Goal: Information Seeking & Learning: Learn about a topic

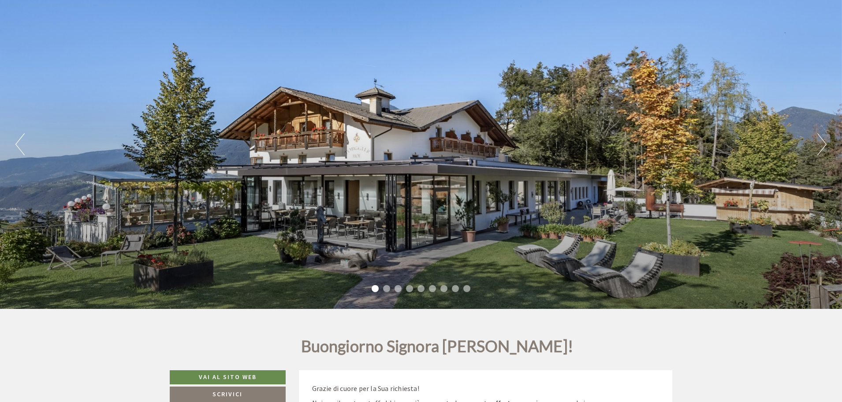
scroll to position [88, 0]
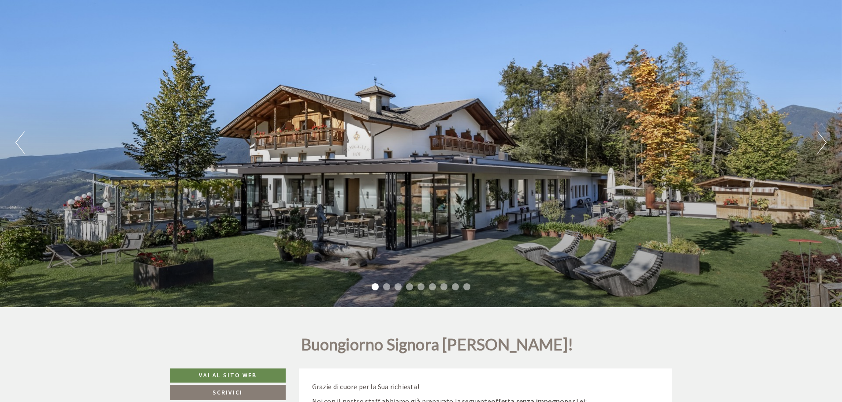
click at [825, 144] on button "Next" at bounding box center [822, 142] width 9 height 22
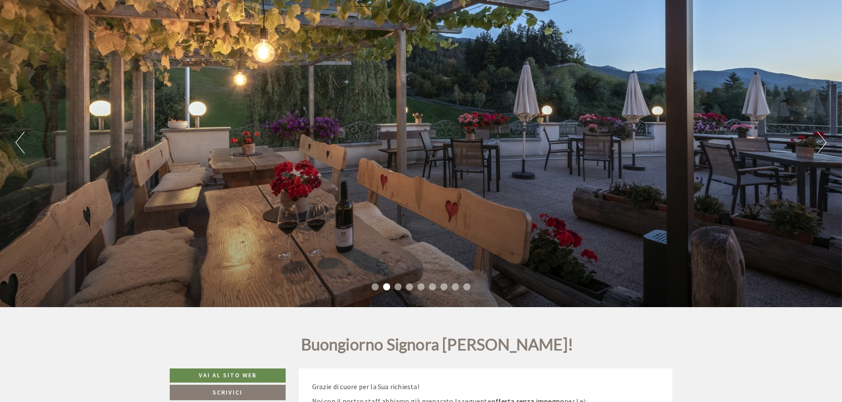
click at [825, 144] on button "Next" at bounding box center [822, 142] width 9 height 22
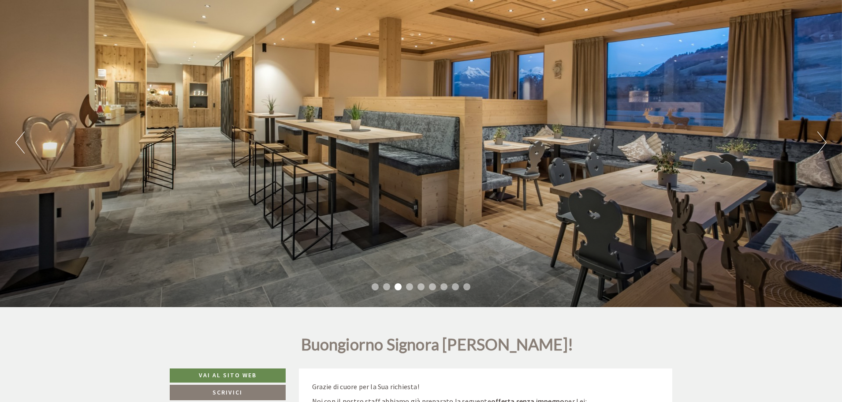
click at [825, 144] on button "Next" at bounding box center [822, 142] width 9 height 22
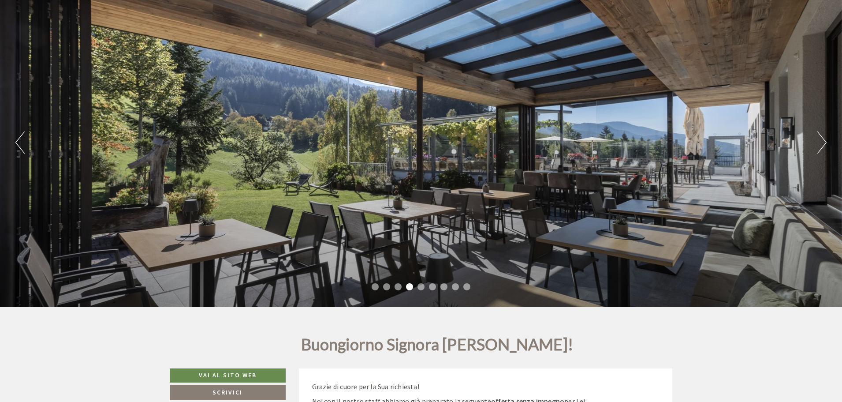
click at [825, 144] on button "Next" at bounding box center [822, 142] width 9 height 22
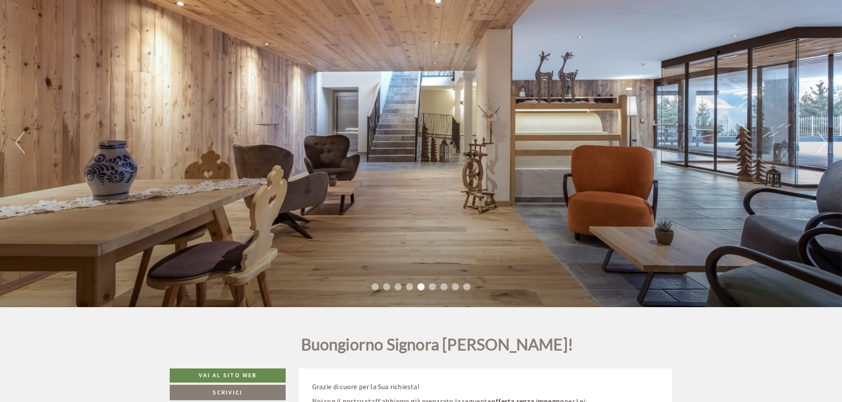
click at [825, 144] on button "Next" at bounding box center [822, 142] width 9 height 22
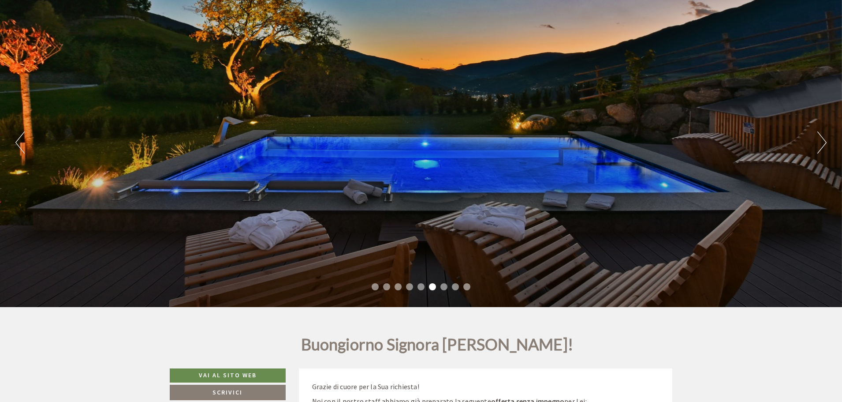
click at [825, 144] on button "Next" at bounding box center [822, 142] width 9 height 22
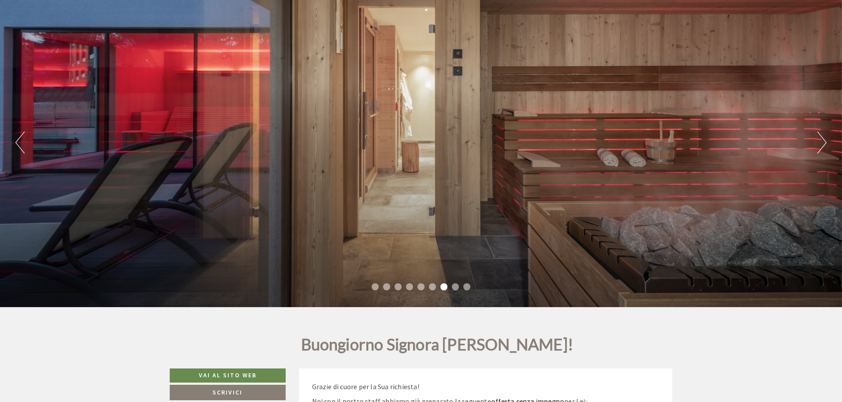
click at [825, 144] on button "Next" at bounding box center [822, 142] width 9 height 22
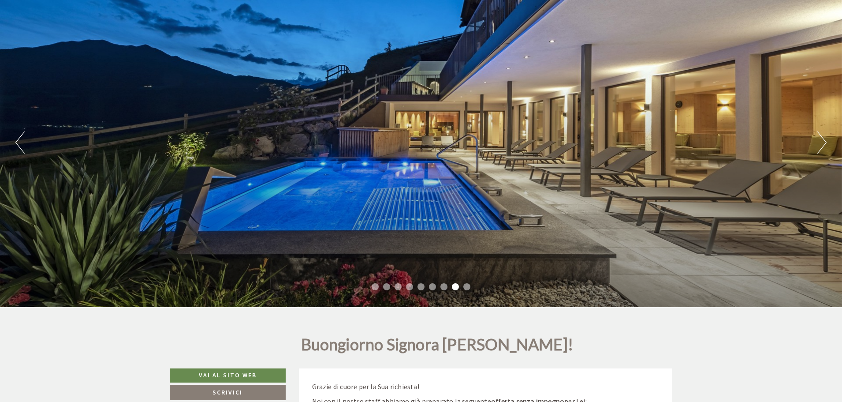
click at [825, 144] on button "Next" at bounding box center [822, 142] width 9 height 22
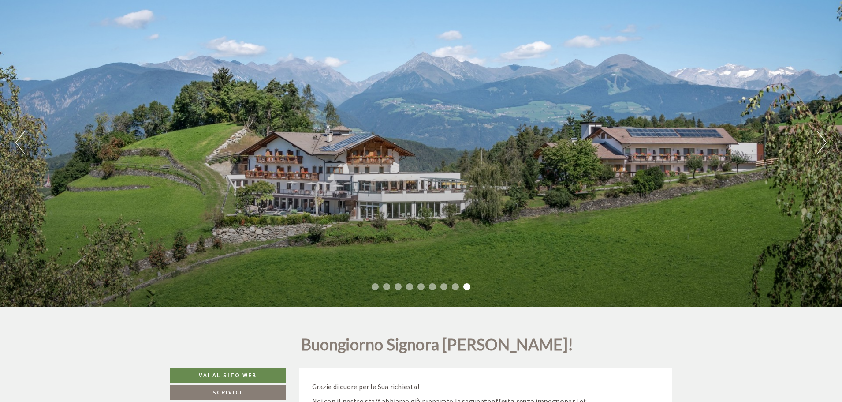
click at [825, 144] on button "Next" at bounding box center [822, 142] width 9 height 22
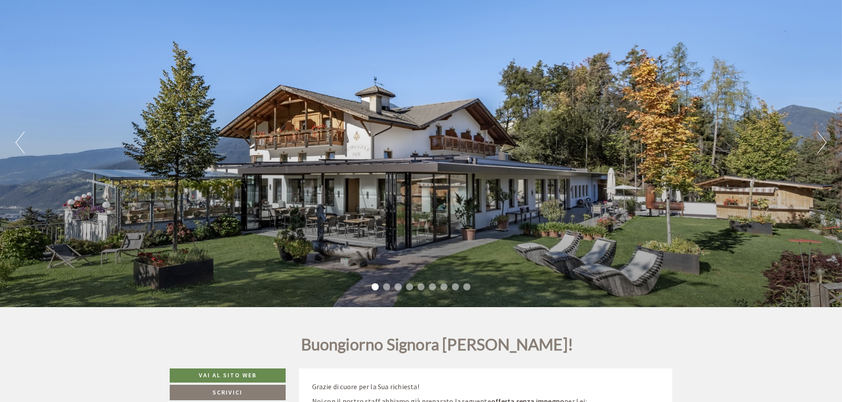
click at [825, 144] on button "Next" at bounding box center [822, 142] width 9 height 22
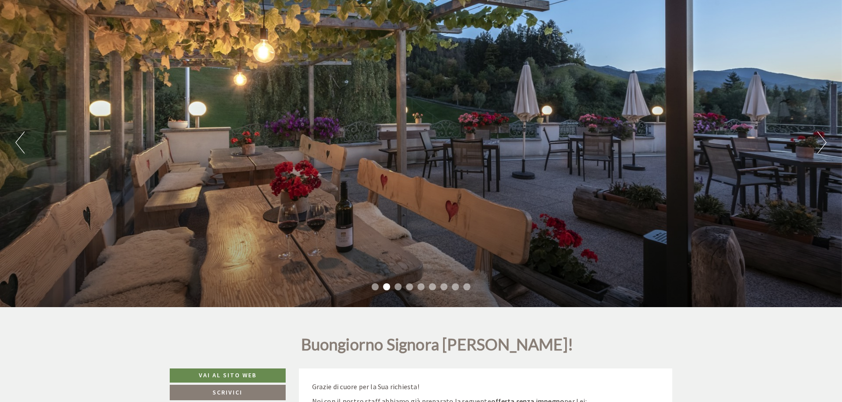
click at [825, 144] on button "Next" at bounding box center [822, 142] width 9 height 22
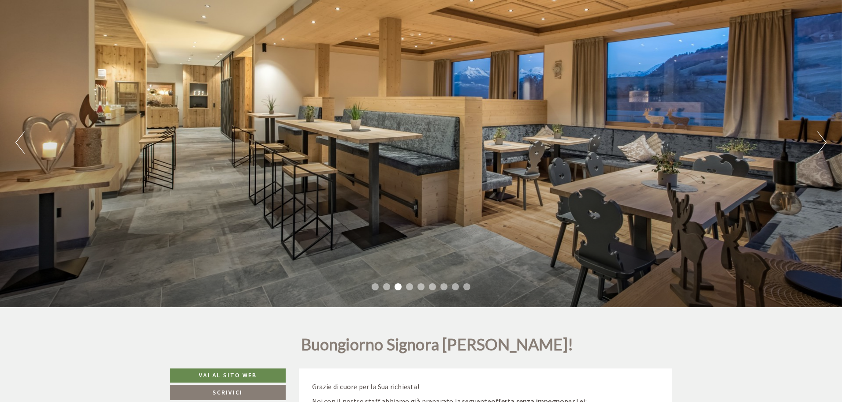
click at [825, 144] on button "Next" at bounding box center [822, 142] width 9 height 22
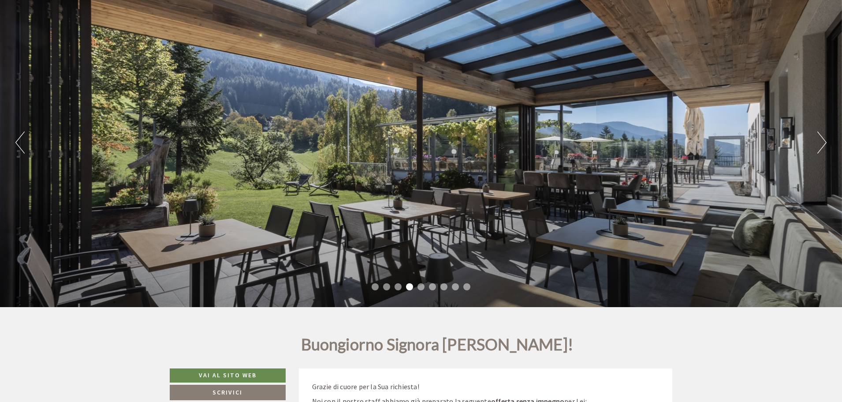
click at [825, 144] on button "Next" at bounding box center [822, 142] width 9 height 22
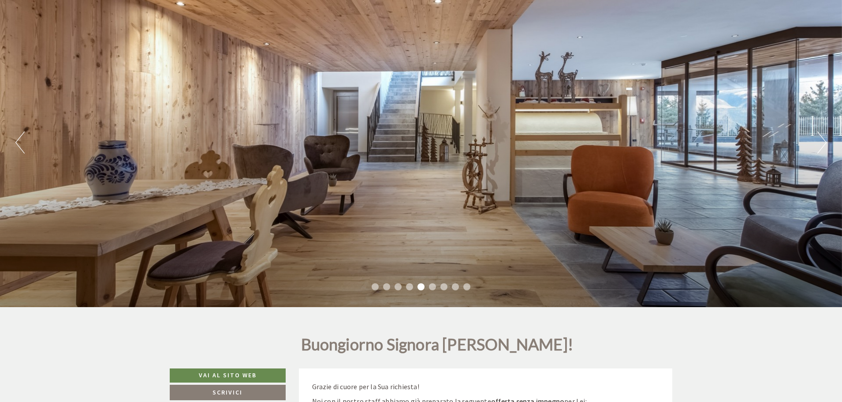
click at [825, 144] on button "Next" at bounding box center [822, 142] width 9 height 22
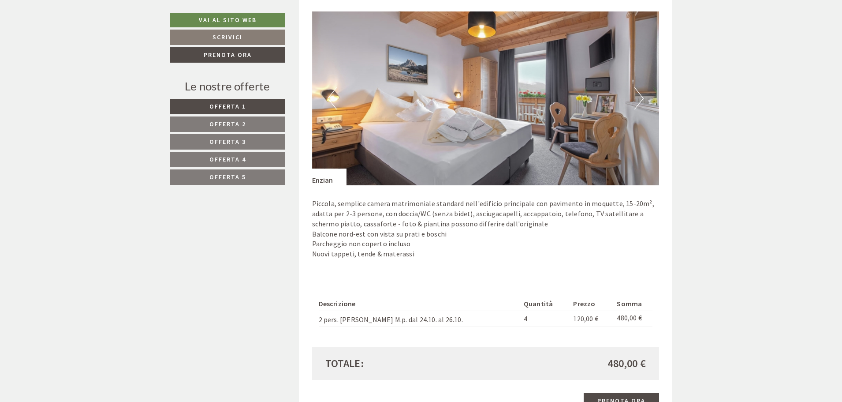
scroll to position [662, 0]
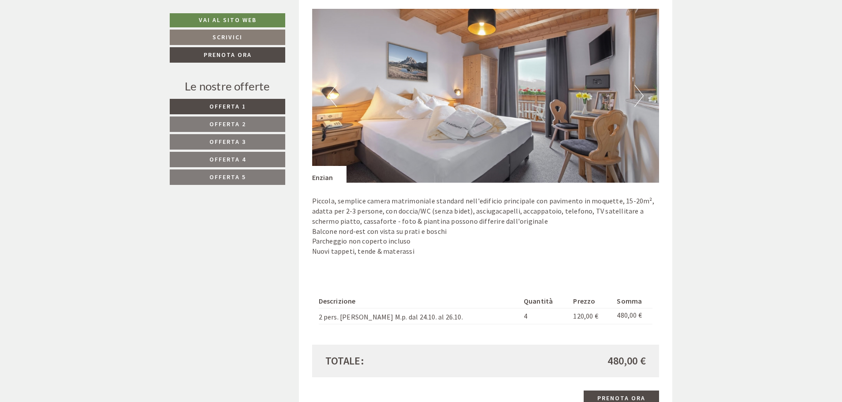
click at [637, 97] on button "Next" at bounding box center [639, 96] width 9 height 22
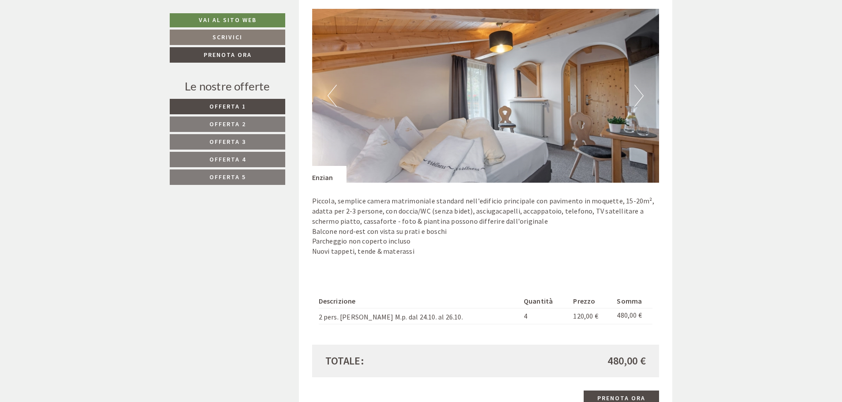
click at [637, 97] on button "Next" at bounding box center [639, 96] width 9 height 22
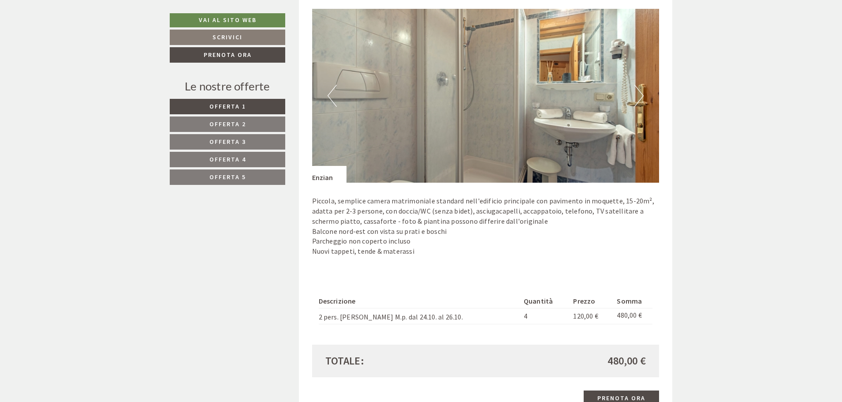
click at [637, 97] on button "Next" at bounding box center [639, 96] width 9 height 22
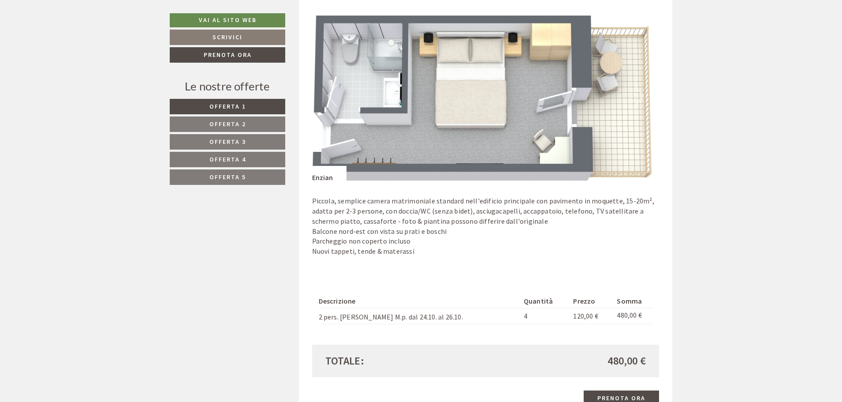
click at [641, 94] on button "Next" at bounding box center [639, 96] width 9 height 22
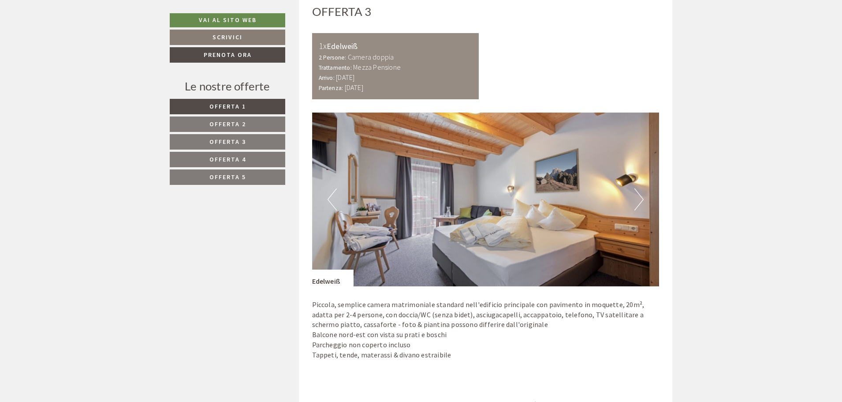
scroll to position [1676, 0]
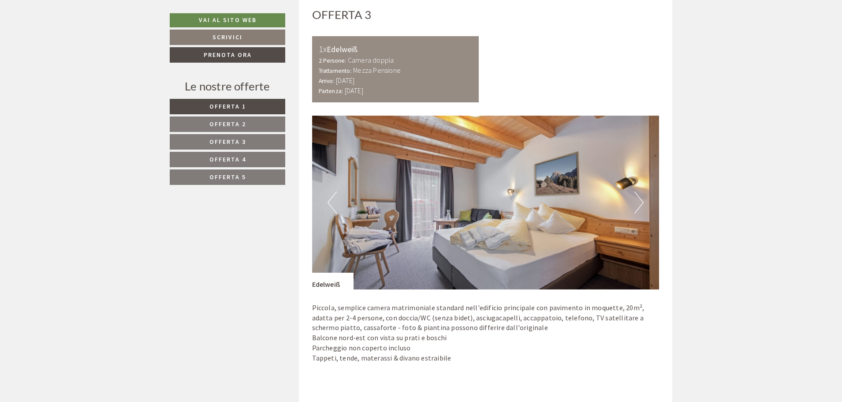
click at [640, 208] on button "Next" at bounding box center [639, 202] width 9 height 22
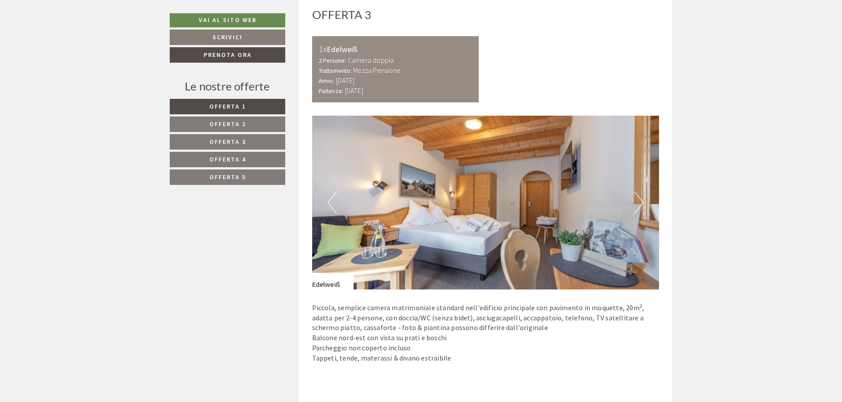
click at [640, 208] on button "Next" at bounding box center [639, 202] width 9 height 22
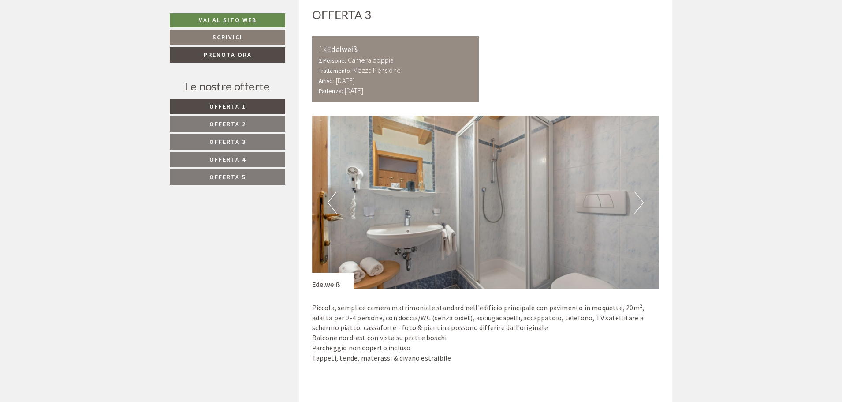
click at [640, 208] on button "Next" at bounding box center [639, 202] width 9 height 22
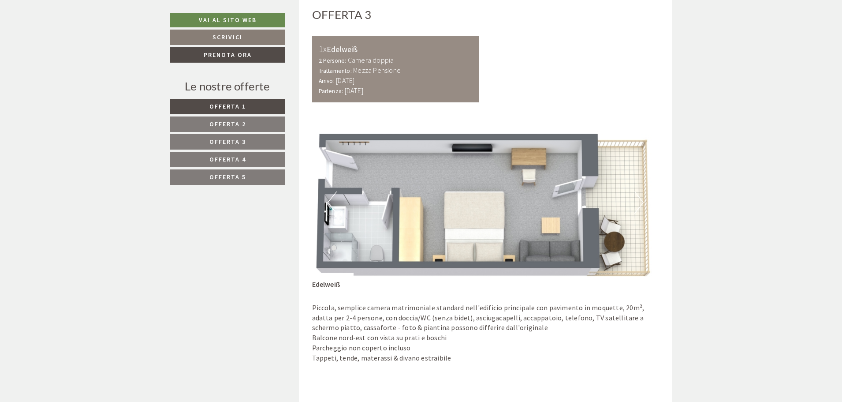
click at [640, 208] on button "Next" at bounding box center [639, 202] width 9 height 22
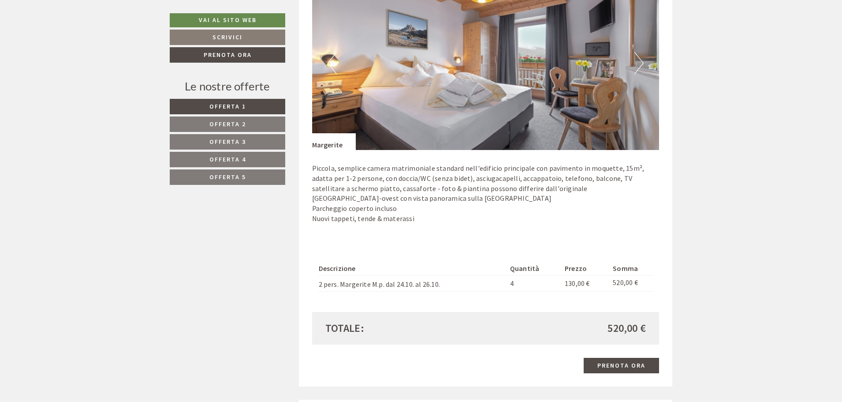
scroll to position [1235, 0]
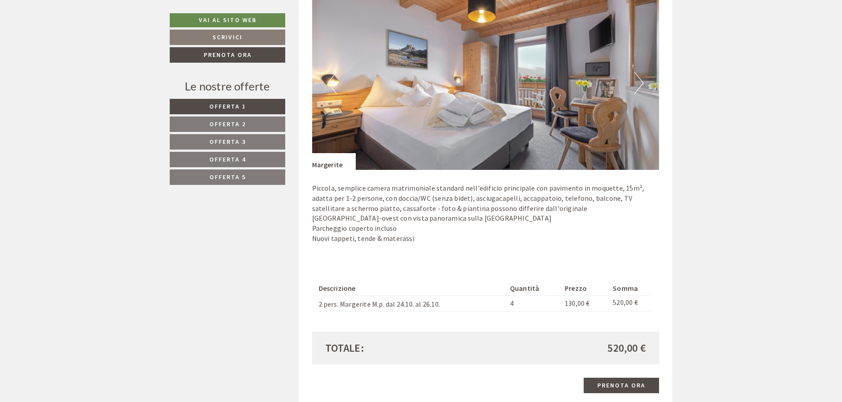
click at [643, 87] on button "Next" at bounding box center [639, 83] width 9 height 22
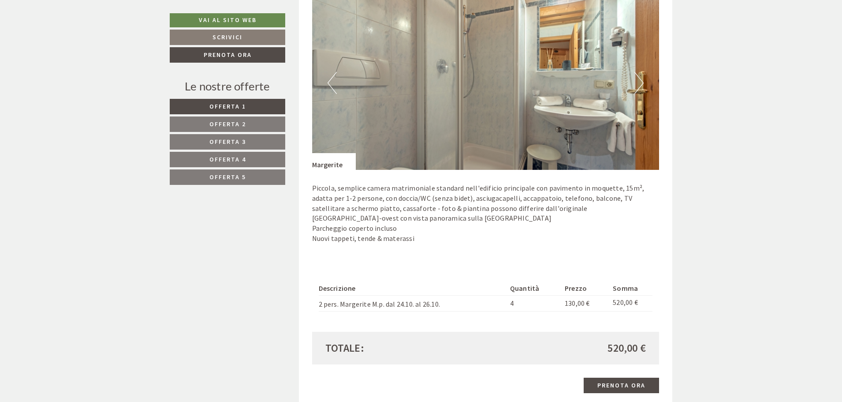
click at [643, 87] on button "Next" at bounding box center [639, 83] width 9 height 22
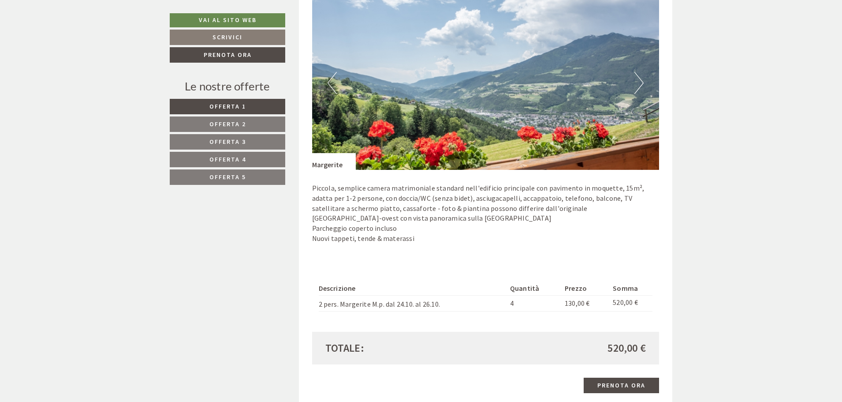
click at [643, 87] on button "Next" at bounding box center [639, 83] width 9 height 22
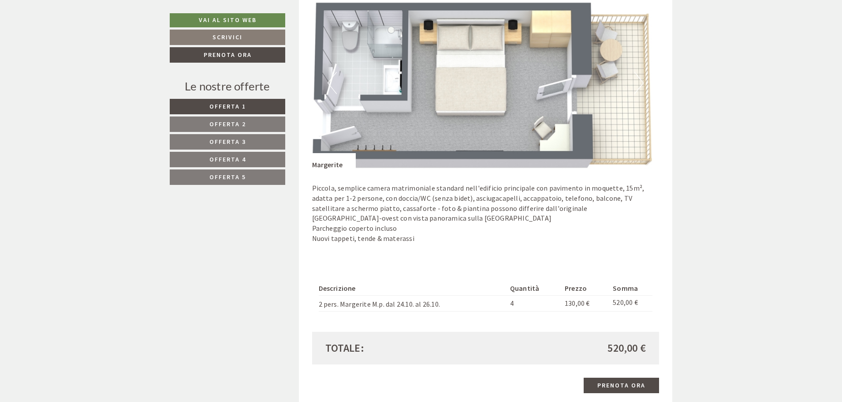
click at [643, 87] on button "Next" at bounding box center [639, 83] width 9 height 22
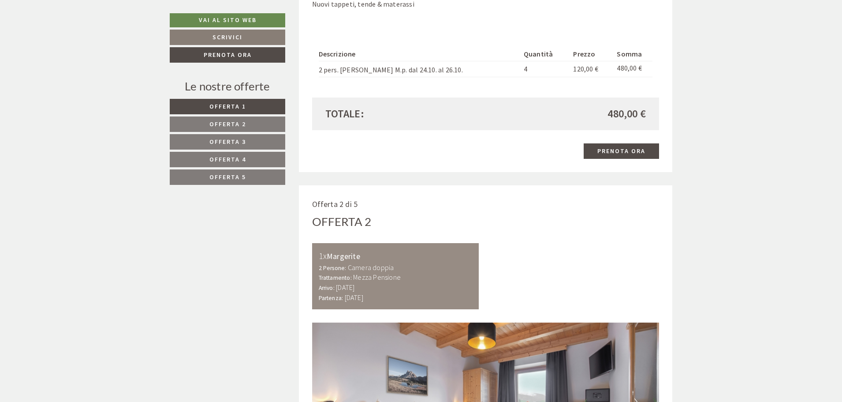
scroll to position [1059, 0]
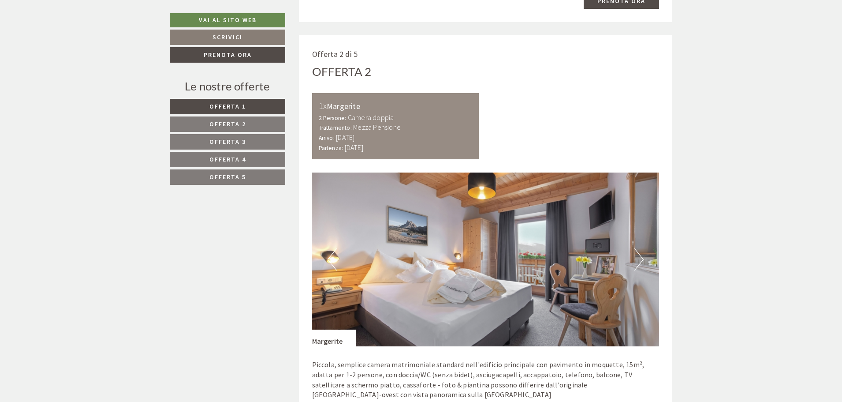
click at [644, 256] on button "Next" at bounding box center [639, 259] width 9 height 22
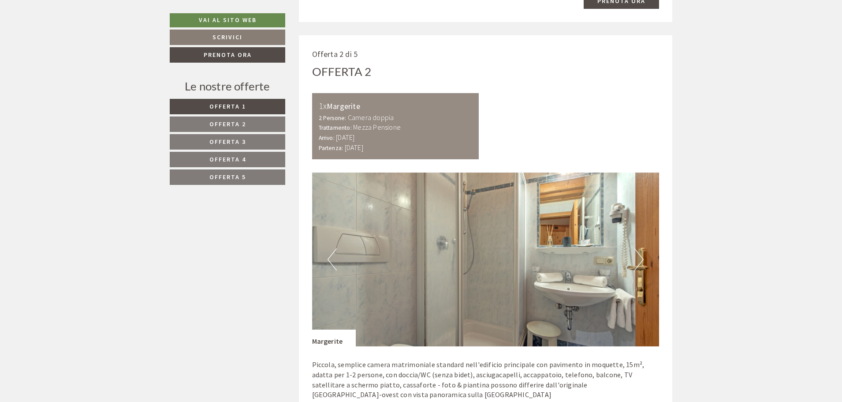
click at [644, 256] on button "Next" at bounding box center [639, 259] width 9 height 22
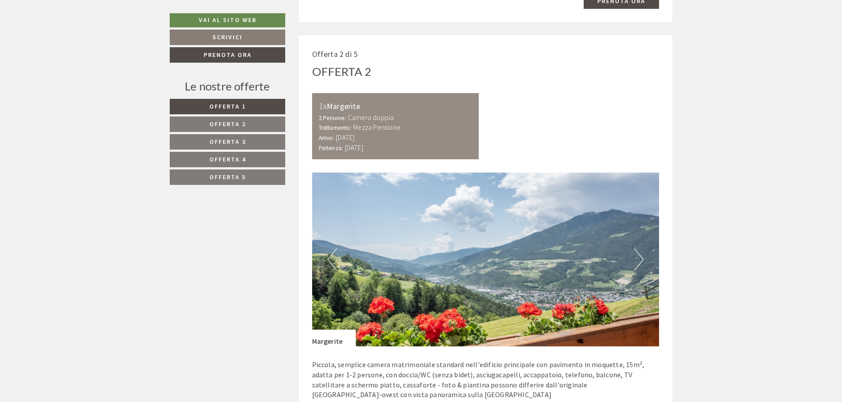
click at [644, 256] on button "Next" at bounding box center [639, 259] width 9 height 22
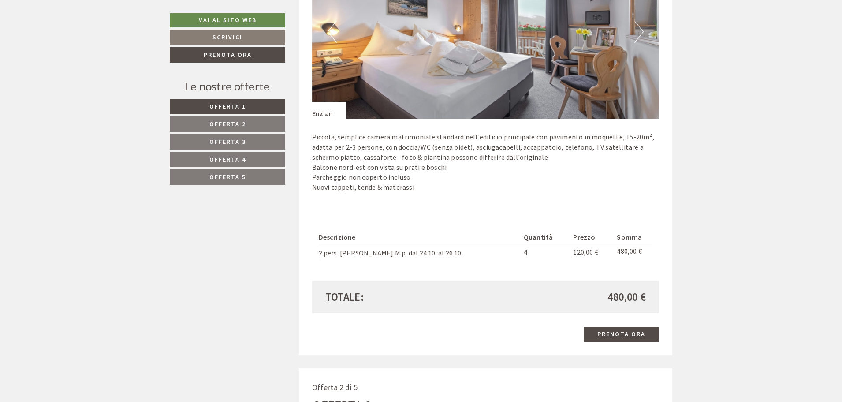
scroll to position [706, 0]
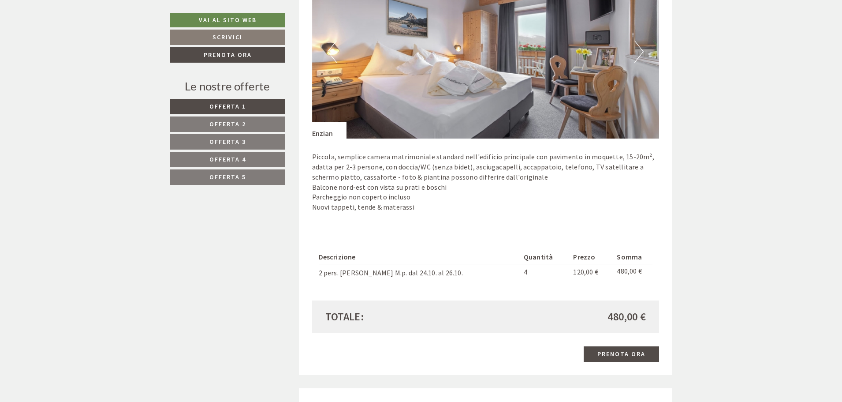
click at [642, 56] on button "Next" at bounding box center [639, 52] width 9 height 22
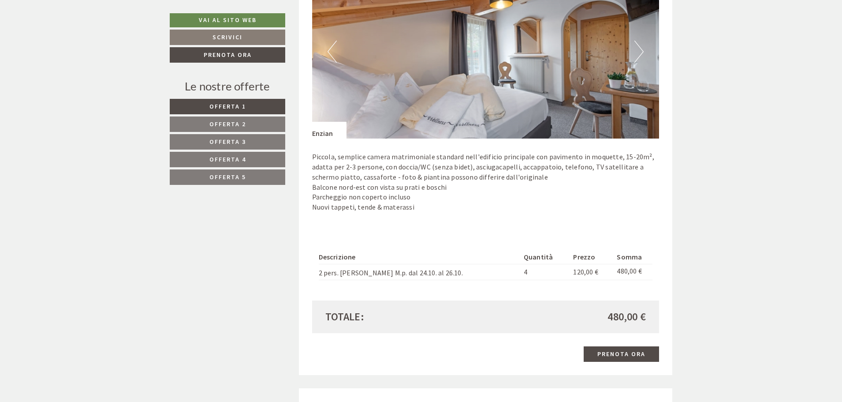
click at [642, 56] on button "Next" at bounding box center [639, 52] width 9 height 22
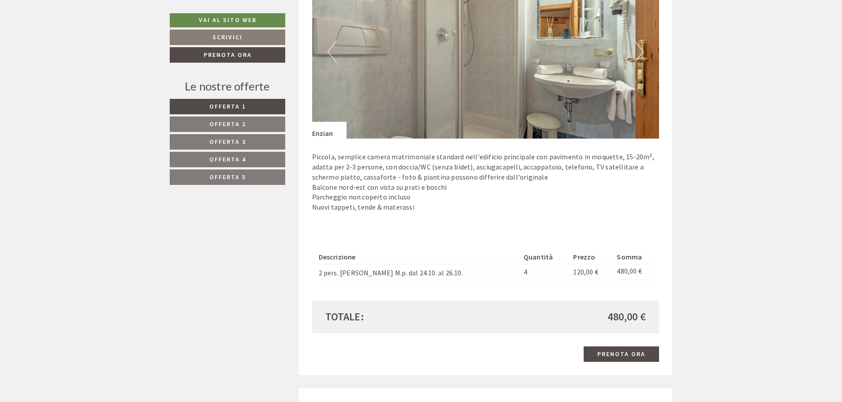
click at [642, 56] on button "Next" at bounding box center [639, 52] width 9 height 22
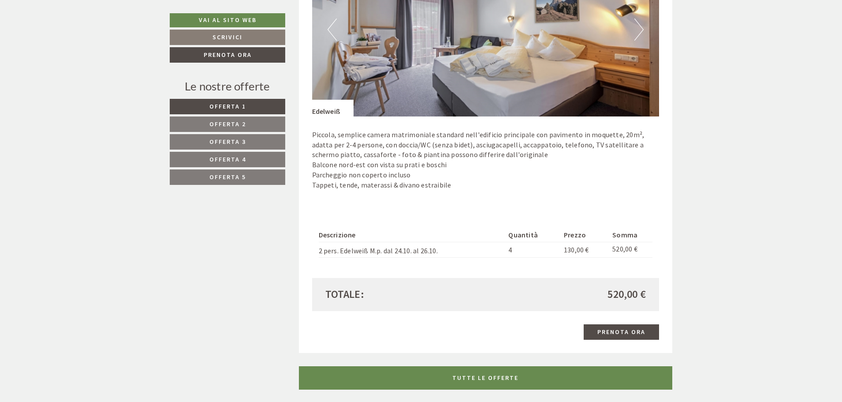
scroll to position [1853, 0]
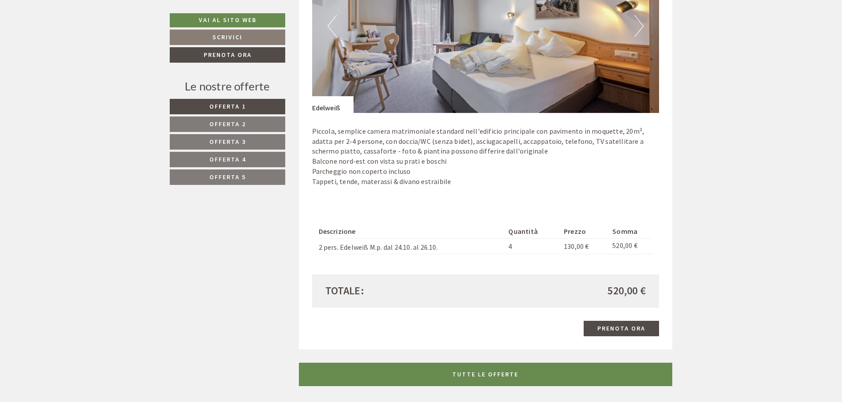
click at [234, 121] on span "Offerta 2" at bounding box center [228, 124] width 37 height 8
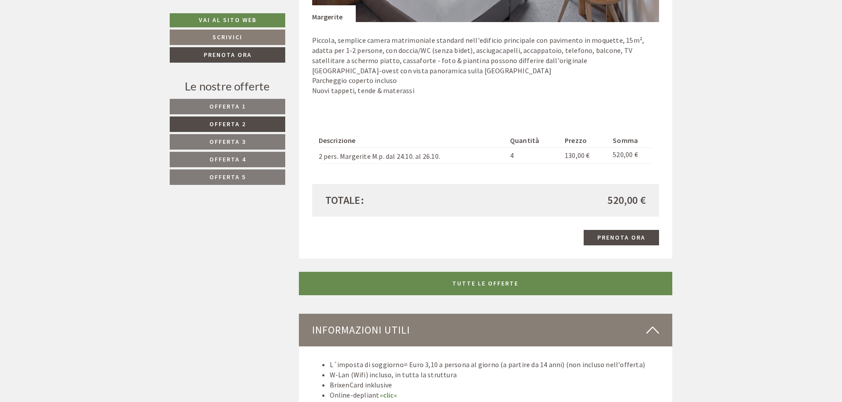
scroll to position [790, 0]
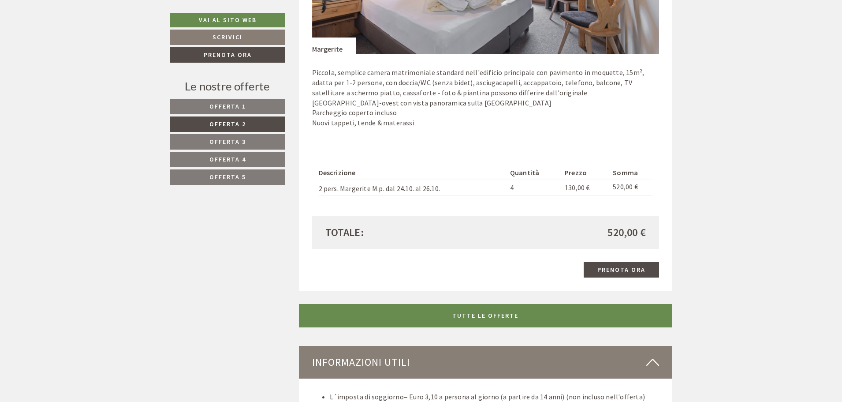
click at [261, 106] on link "Offerta 1" at bounding box center [228, 106] width 116 height 15
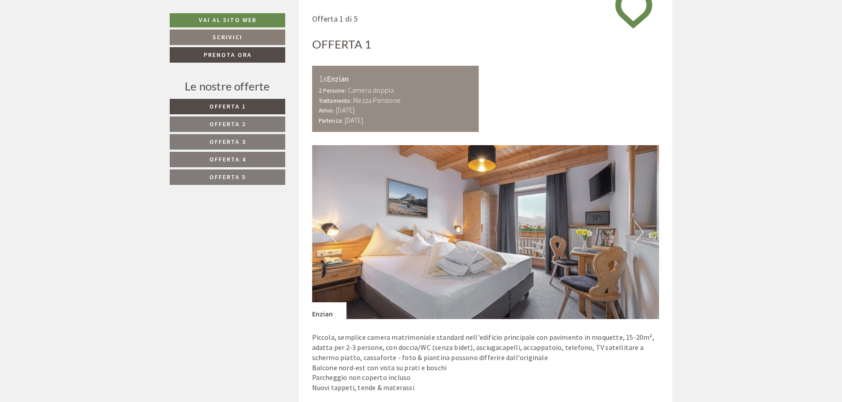
click at [271, 124] on link "Offerta 2" at bounding box center [228, 123] width 116 height 15
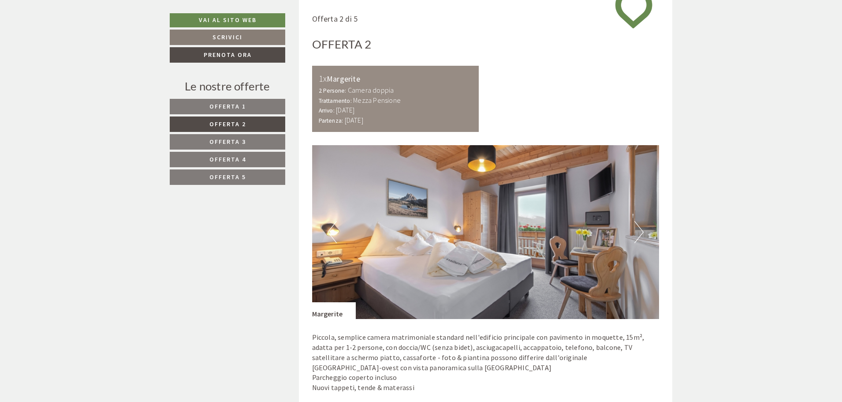
click at [264, 139] on link "Offerta 3" at bounding box center [228, 141] width 116 height 15
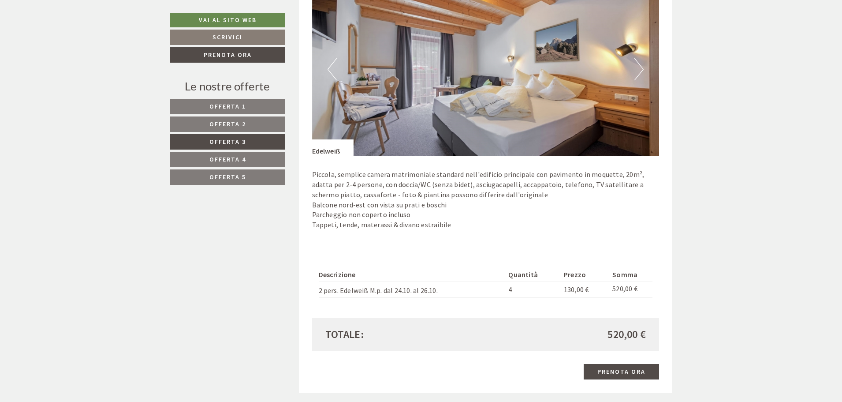
scroll to position [702, 0]
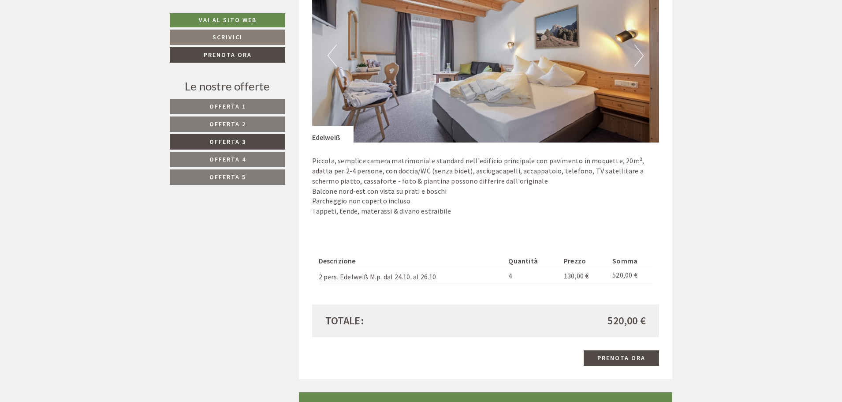
click at [258, 160] on link "Offerta 4" at bounding box center [228, 159] width 116 height 15
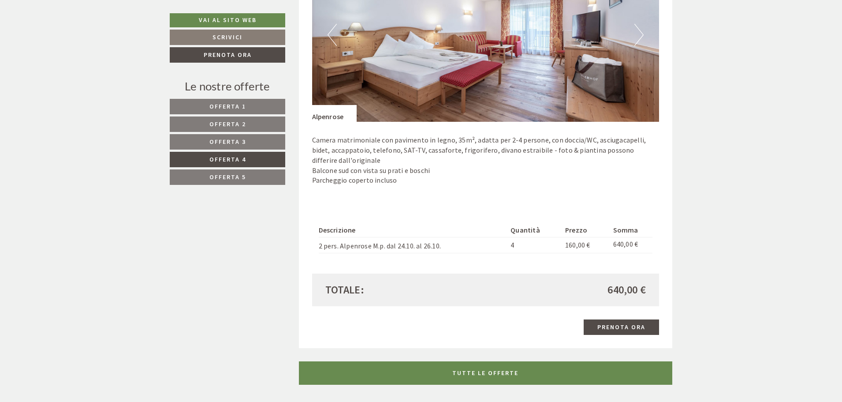
scroll to position [746, 0]
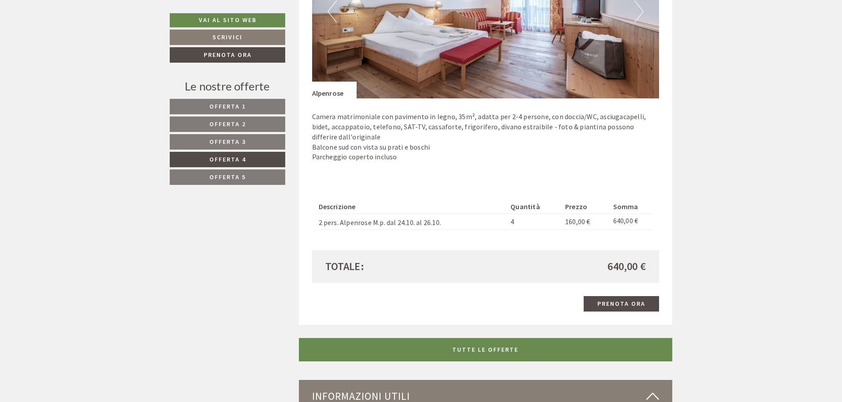
click at [266, 179] on link "Offerta 5" at bounding box center [228, 176] width 116 height 15
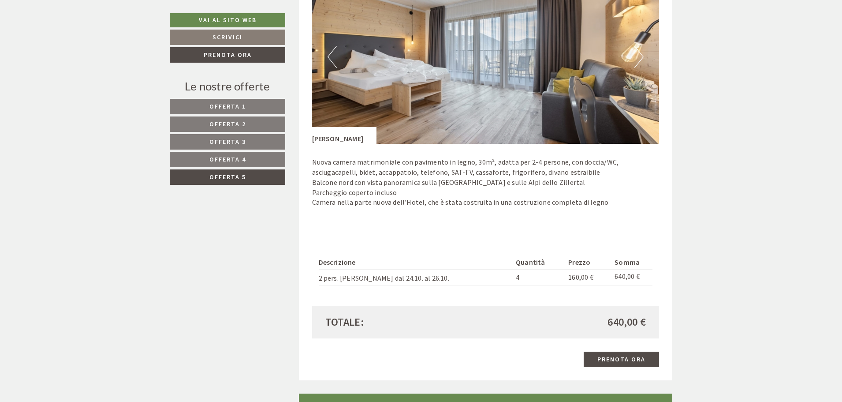
scroll to position [702, 0]
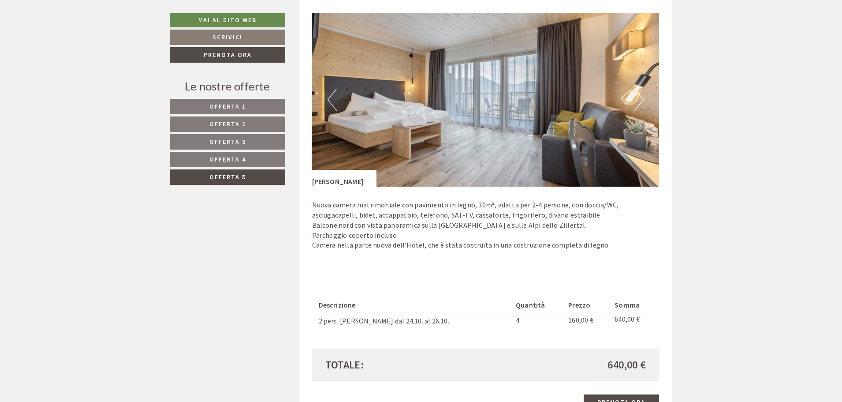
click at [258, 140] on link "Offerta 3" at bounding box center [228, 141] width 116 height 15
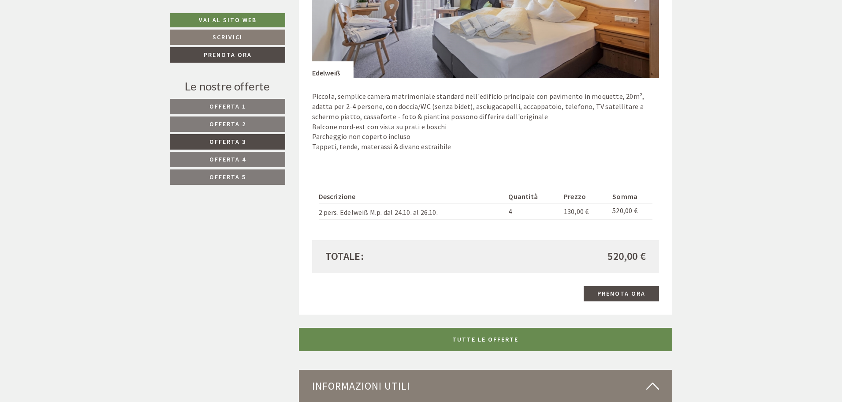
scroll to position [658, 0]
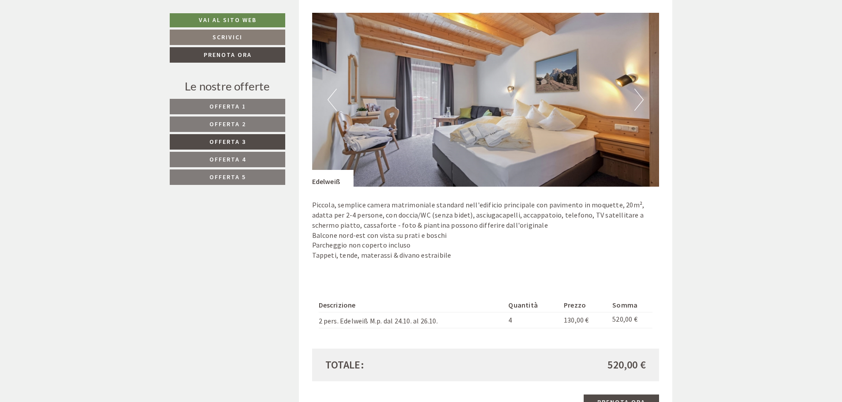
click at [639, 98] on button "Next" at bounding box center [639, 100] width 9 height 22
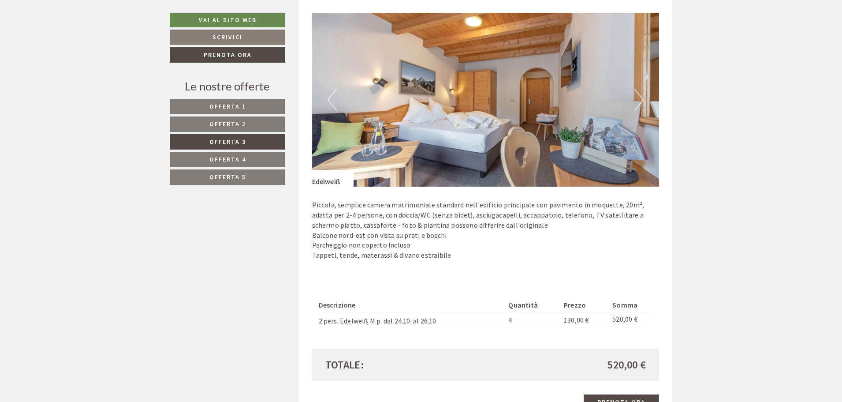
click at [639, 98] on button "Next" at bounding box center [639, 100] width 9 height 22
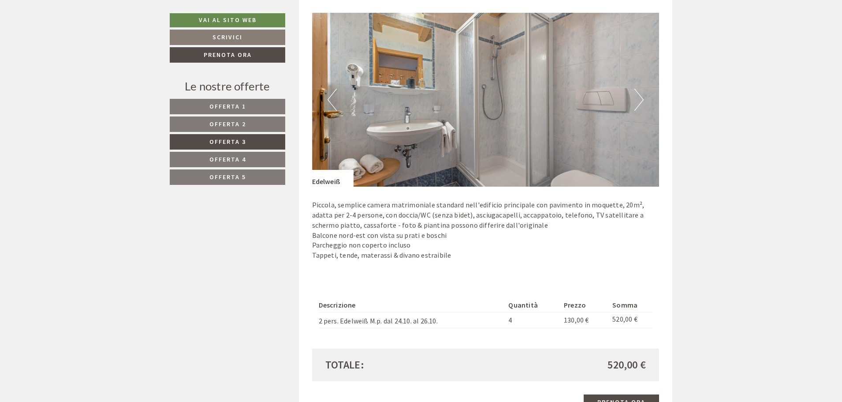
click at [639, 99] on button "Next" at bounding box center [639, 100] width 9 height 22
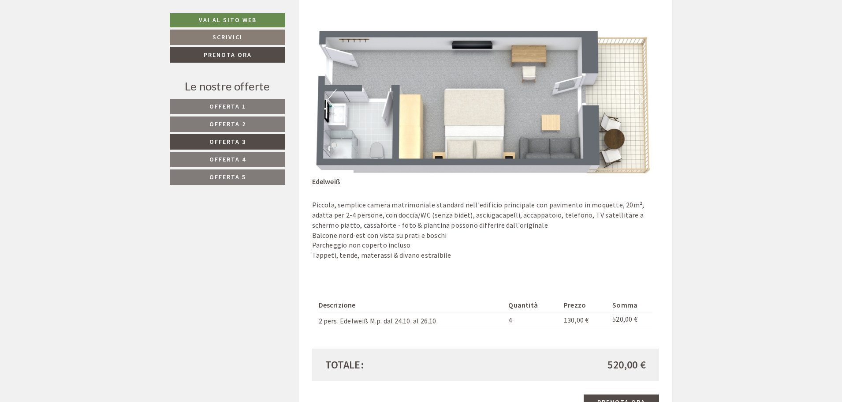
click at [248, 156] on link "Offerta 4" at bounding box center [228, 159] width 116 height 15
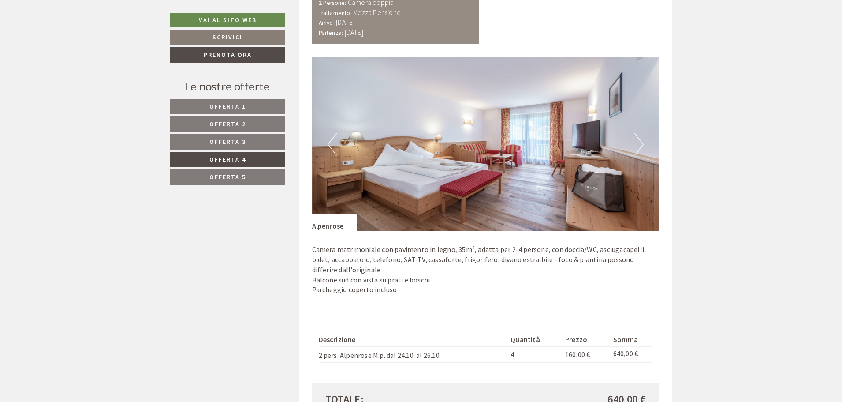
scroll to position [614, 0]
click at [237, 117] on link "Offerta 2" at bounding box center [228, 123] width 116 height 15
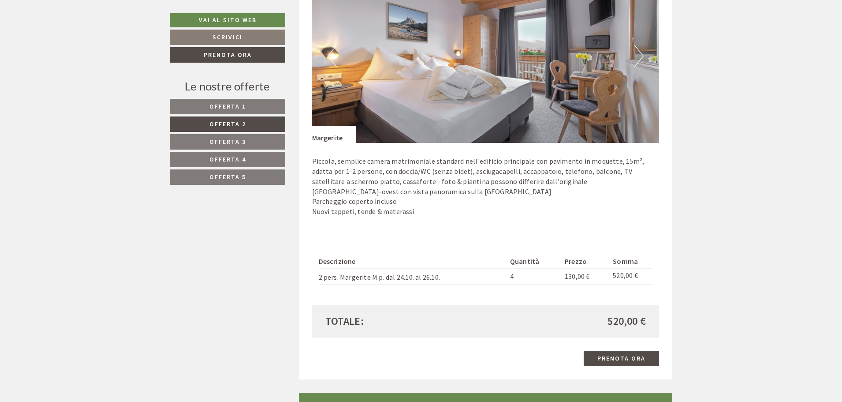
scroll to position [702, 0]
click at [273, 105] on link "Offerta 1" at bounding box center [228, 106] width 116 height 15
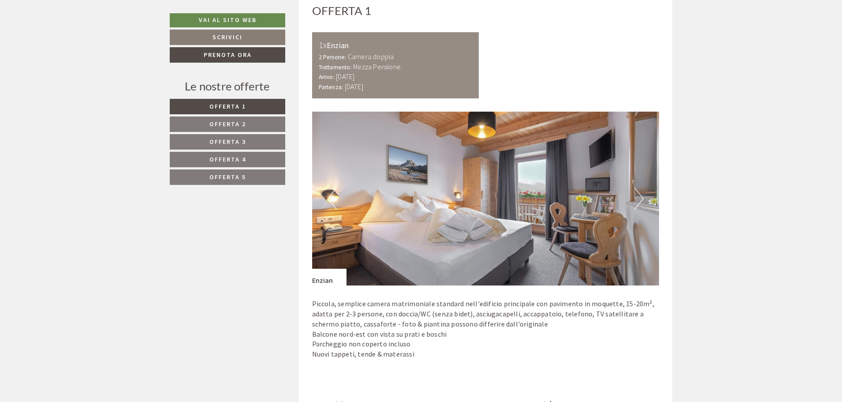
scroll to position [658, 0]
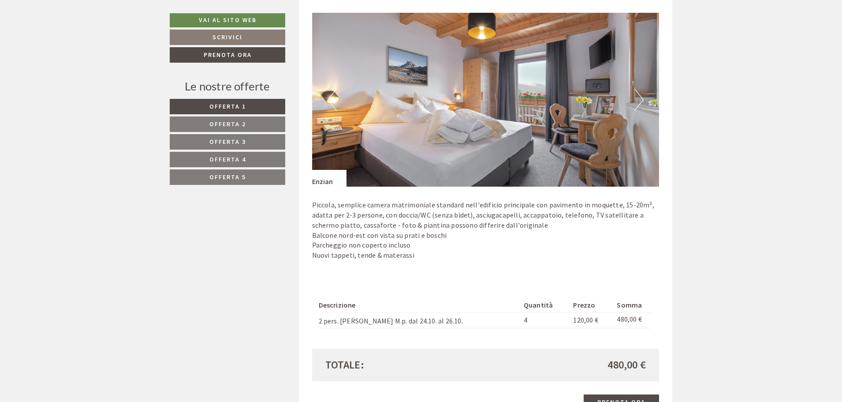
click at [263, 121] on link "Offerta 2" at bounding box center [228, 123] width 116 height 15
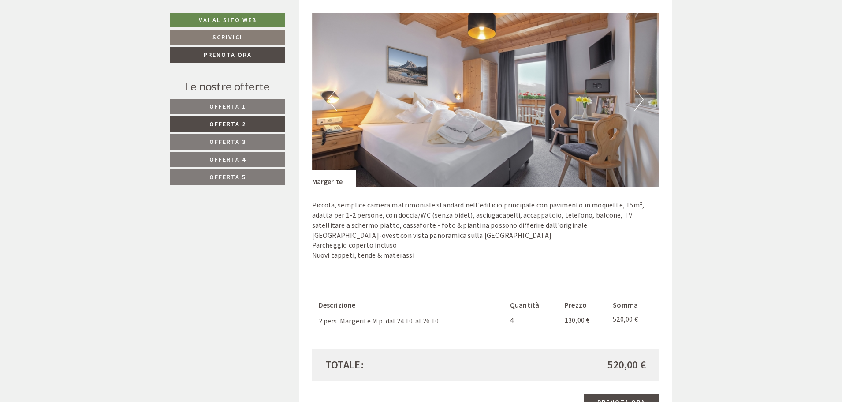
click at [640, 101] on button "Next" at bounding box center [639, 100] width 9 height 22
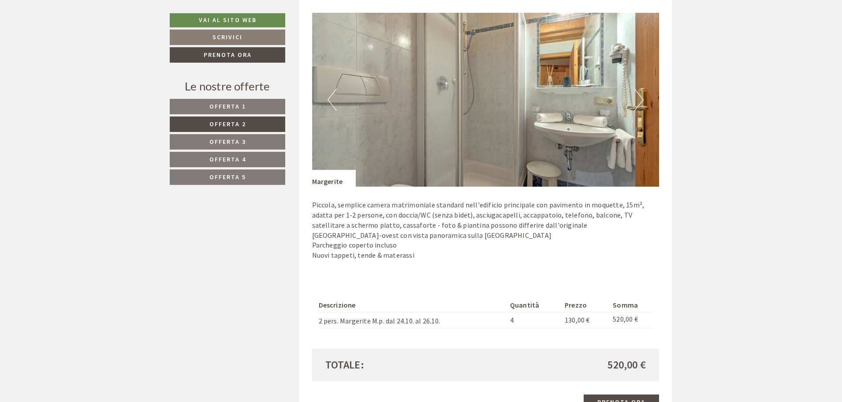
click at [640, 101] on button "Next" at bounding box center [639, 100] width 9 height 22
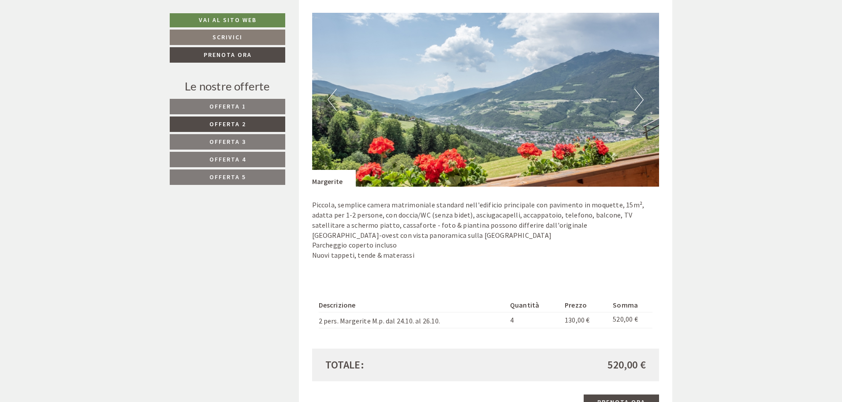
click at [640, 101] on button "Next" at bounding box center [639, 100] width 9 height 22
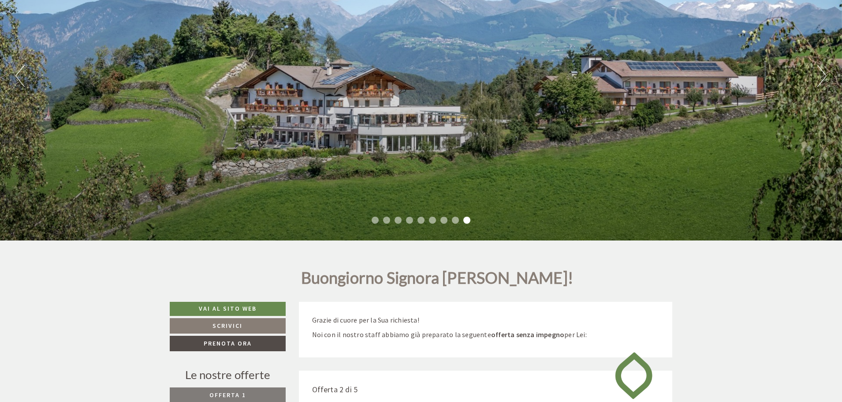
scroll to position [0, 0]
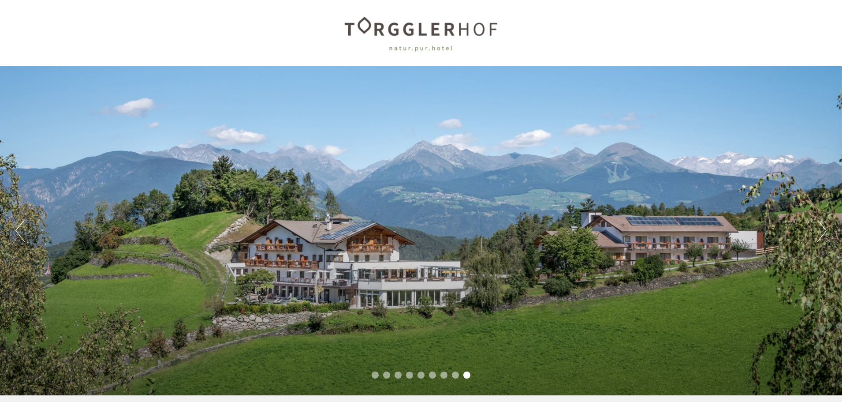
click at [423, 34] on div at bounding box center [421, 32] width 494 height 57
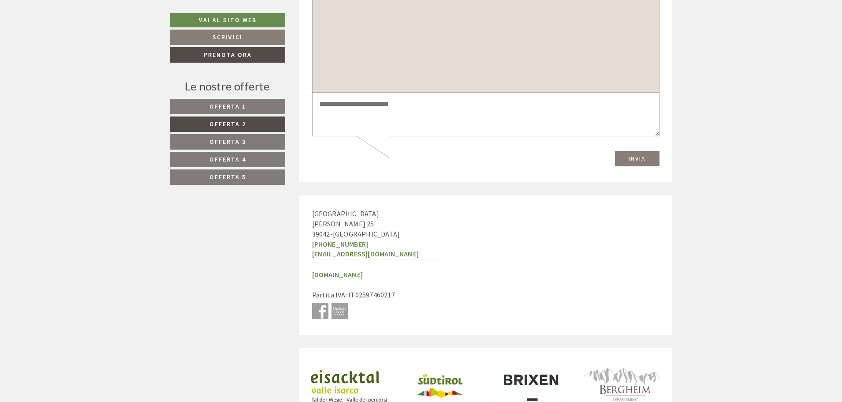
scroll to position [2246, 0]
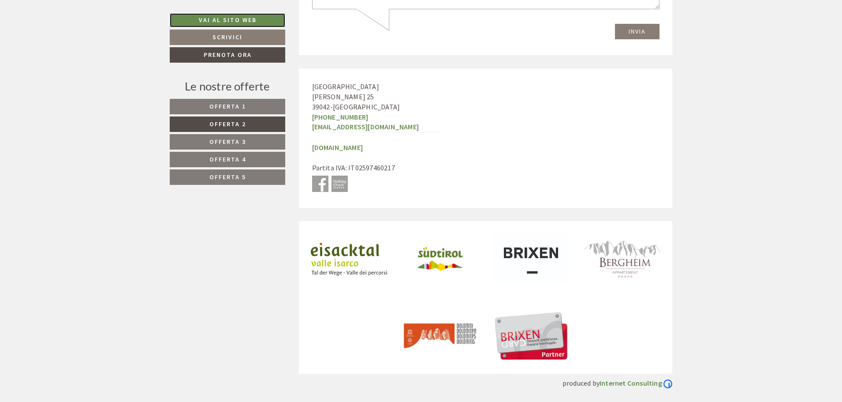
click at [245, 18] on link "Vai al sito web" at bounding box center [228, 20] width 116 height 14
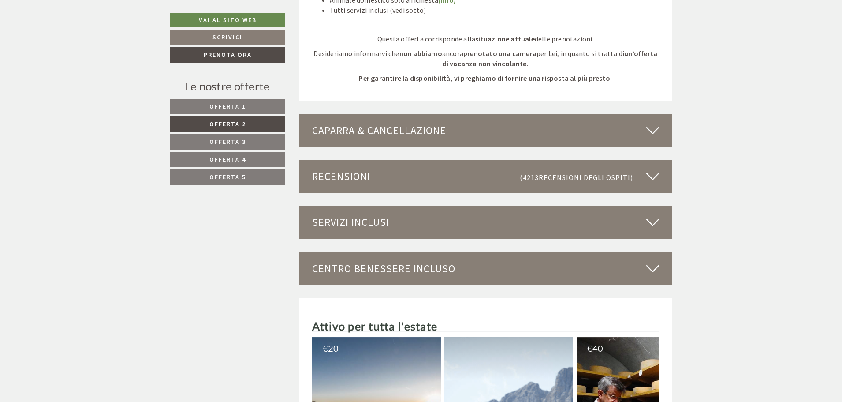
scroll to position [1232, 0]
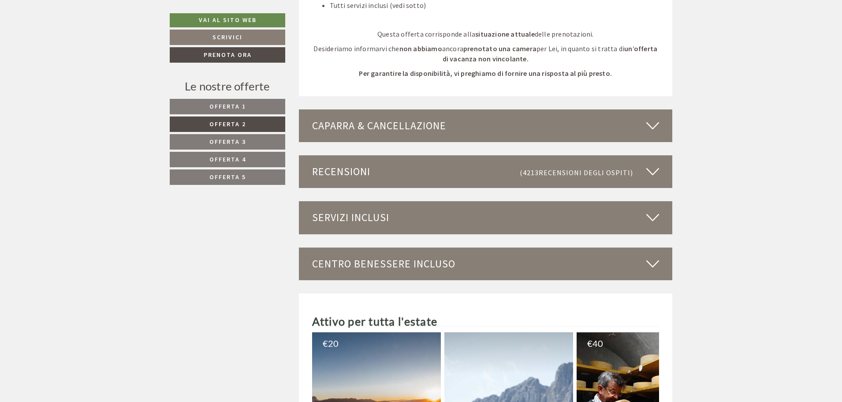
click at [390, 225] on div "Servizi inclusi" at bounding box center [486, 217] width 374 height 33
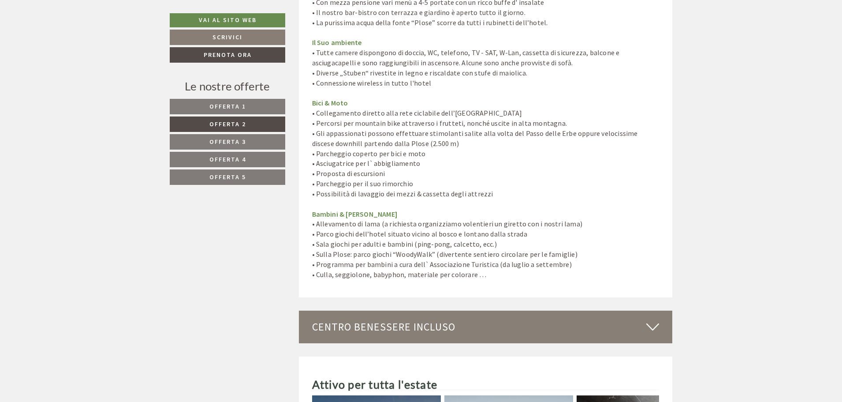
scroll to position [1982, 0]
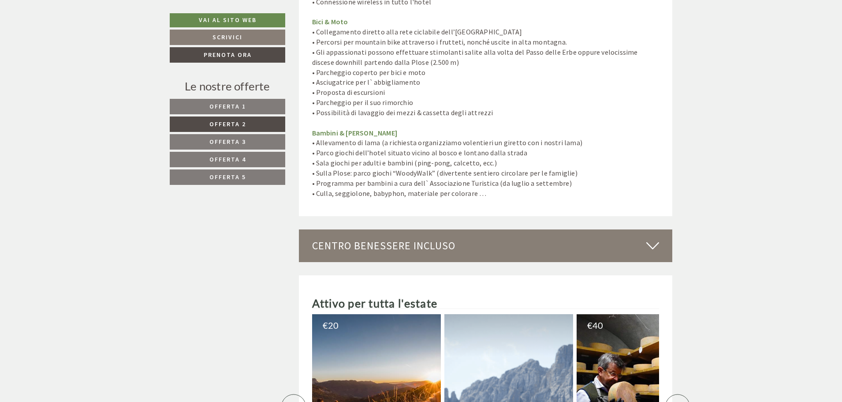
click at [479, 241] on div "Centro benessere incluso" at bounding box center [486, 245] width 374 height 33
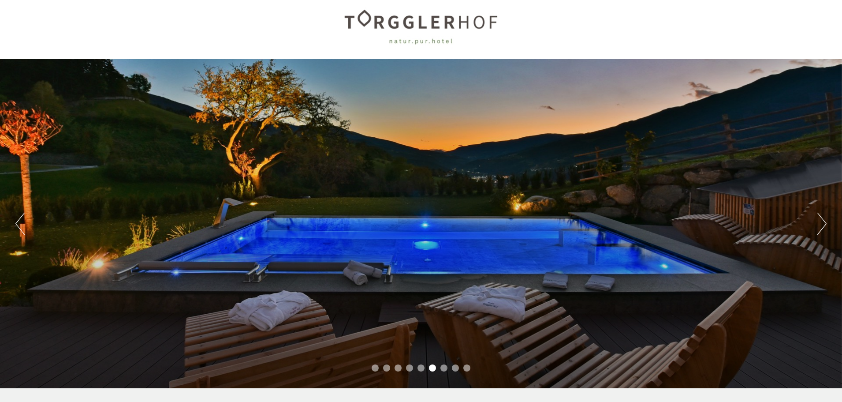
scroll to position [0, 0]
